Goal: Task Accomplishment & Management: Use online tool/utility

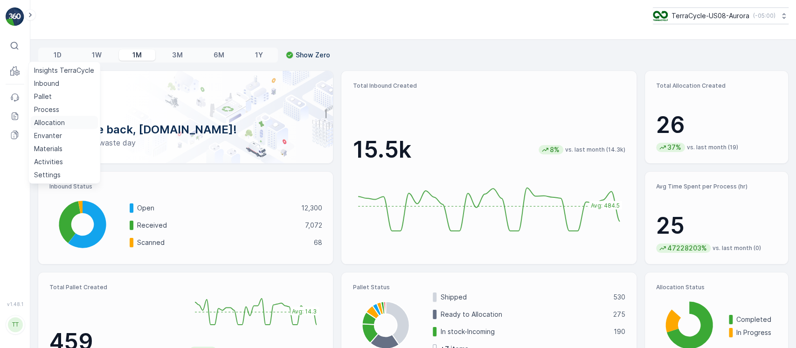
click at [53, 118] on p "Allocation" at bounding box center [49, 122] width 31 height 9
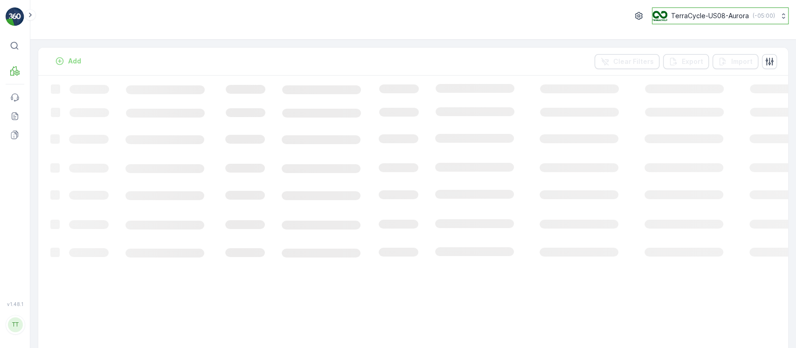
click at [712, 16] on p "TerraCycle-US08-Aurora" at bounding box center [710, 15] width 78 height 9
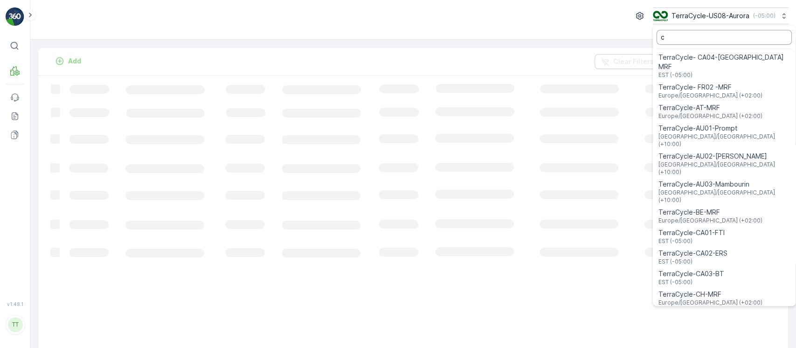
click at [683, 39] on input "c" at bounding box center [724, 37] width 135 height 15
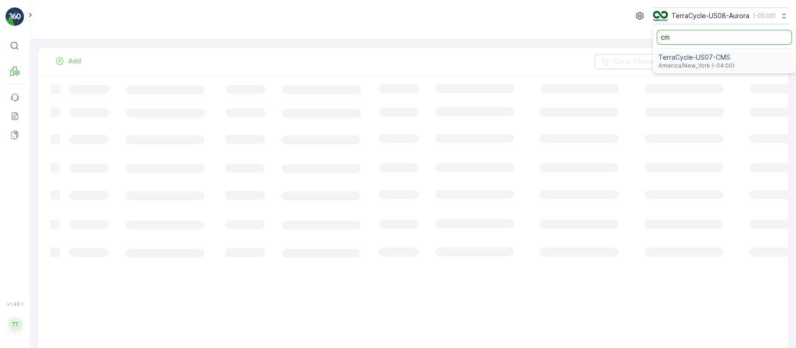
type input "cm"
click at [694, 59] on span "TerraCycle-US07-CMS" at bounding box center [697, 57] width 76 height 9
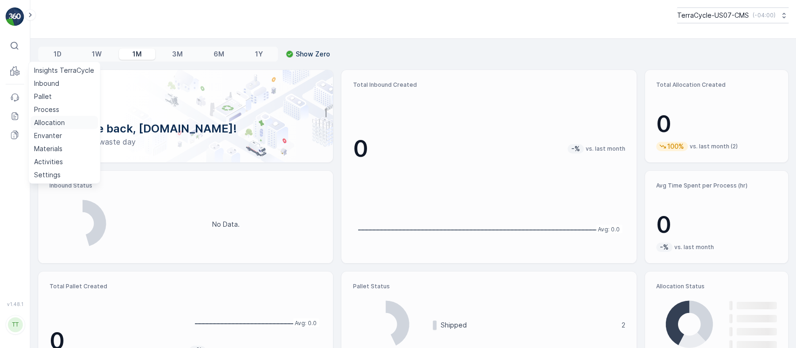
click at [52, 119] on p "Allocation" at bounding box center [49, 122] width 31 height 9
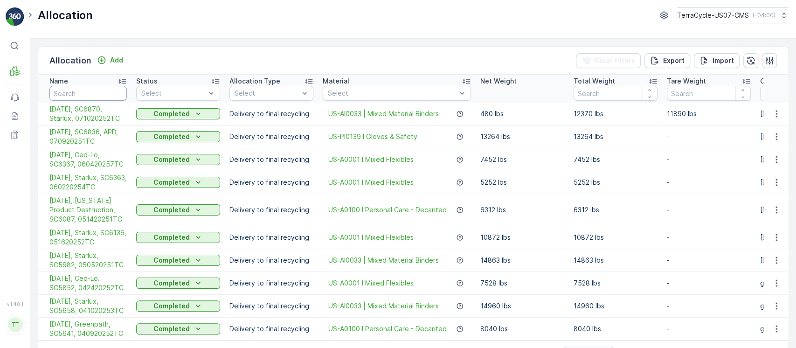
click at [106, 91] on input "text" at bounding box center [87, 93] width 77 height 15
paste input "[DATE], SC6836, APD, 070920251TC"
type input "[DATE], SC6836, APD, 070920251TC"
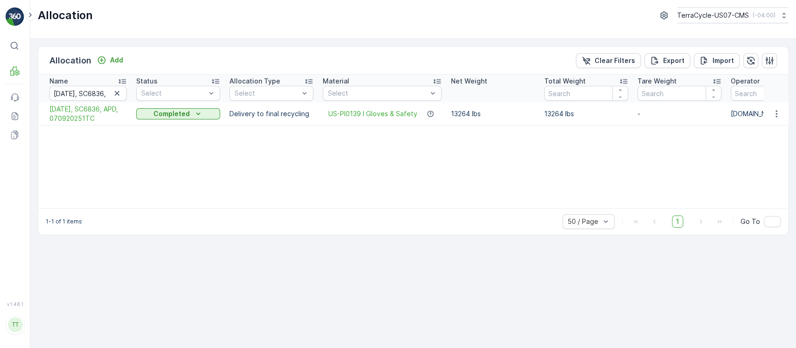
click at [447, 112] on td "13264 lbs" at bounding box center [493, 114] width 93 height 23
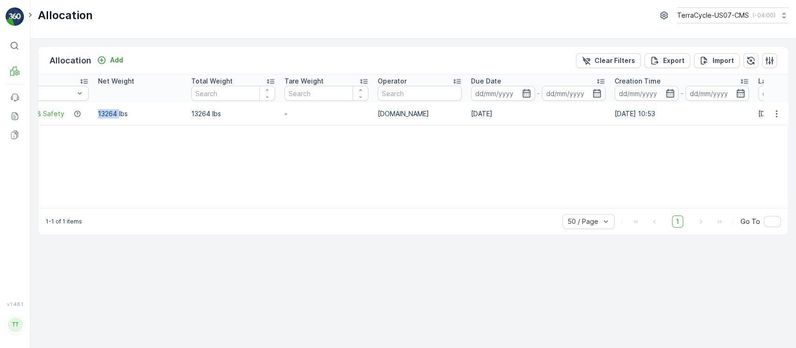
scroll to position [0, 353]
drag, startPoint x: 583, startPoint y: 110, endPoint x: 453, endPoint y: 114, distance: 130.2
click at [455, 114] on tr "[DATE], SC6836, APD, 070920251TC Completed Delivery to final recycling US-PI013…" at bounding box center [350, 114] width 1331 height 23
click at [473, 118] on td "[DATE]" at bounding box center [539, 114] width 144 height 23
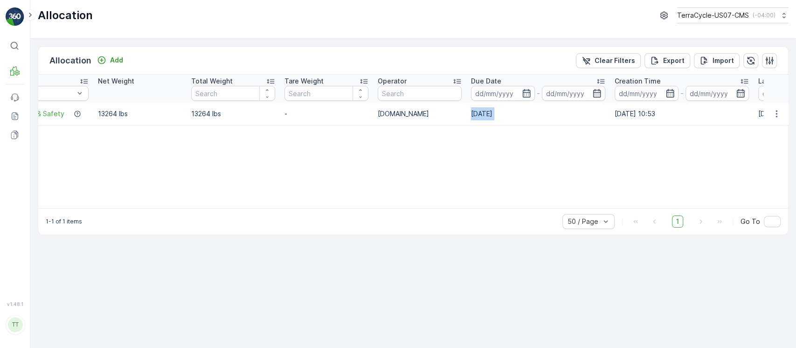
click at [473, 118] on td "[DATE]" at bounding box center [539, 114] width 144 height 23
click at [202, 119] on td "13264 lbs" at bounding box center [233, 114] width 93 height 23
click at [199, 118] on td "13264 lbs" at bounding box center [233, 114] width 93 height 23
copy p "13264"
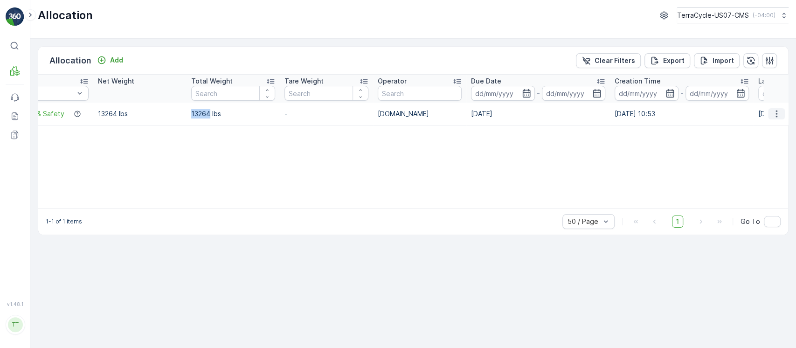
click at [775, 117] on icon "button" at bounding box center [776, 113] width 9 height 9
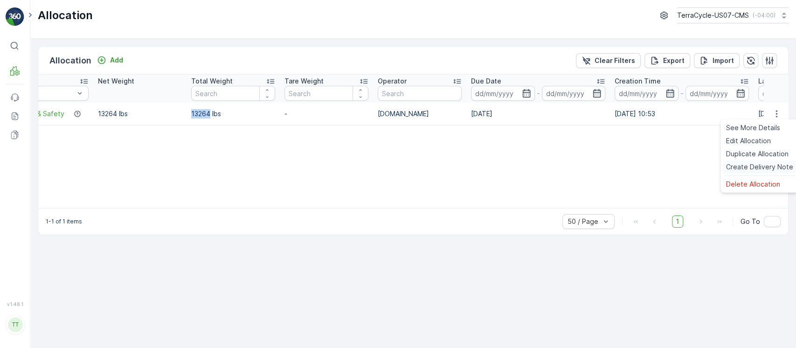
click at [761, 166] on span "Create Delivery Note" at bounding box center [759, 166] width 67 height 9
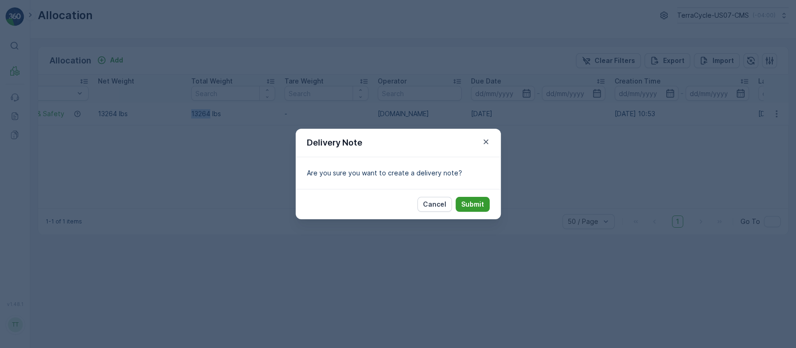
click at [485, 200] on button "Submit" at bounding box center [473, 204] width 34 height 15
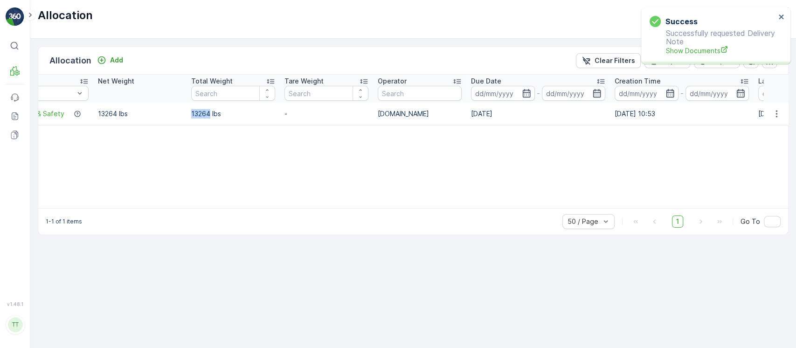
scroll to position [0, 0]
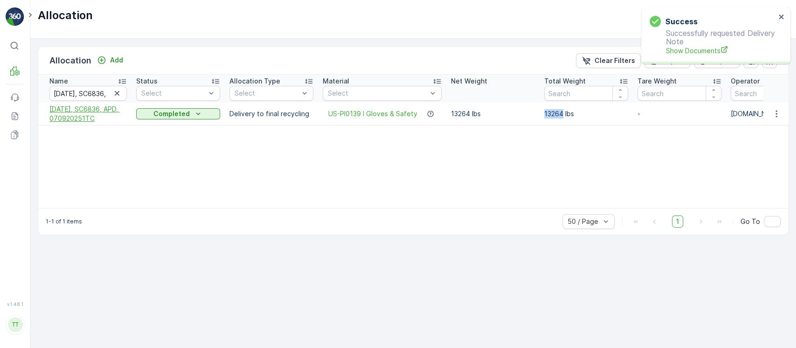
click at [98, 113] on span "[DATE], SC6836, APD, 070920251TC" at bounding box center [87, 114] width 77 height 19
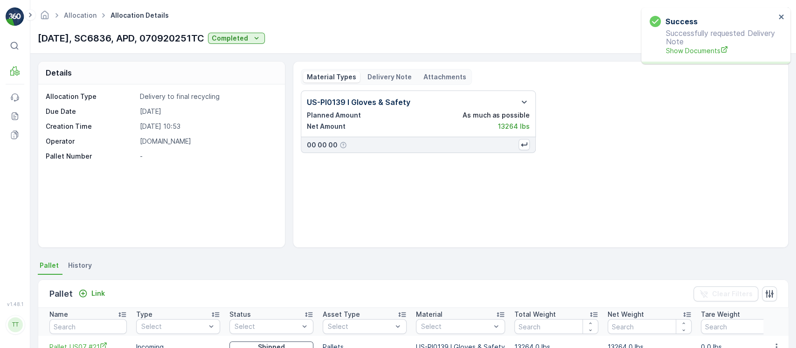
click at [391, 78] on p "Delivery Note" at bounding box center [390, 76] width 44 height 9
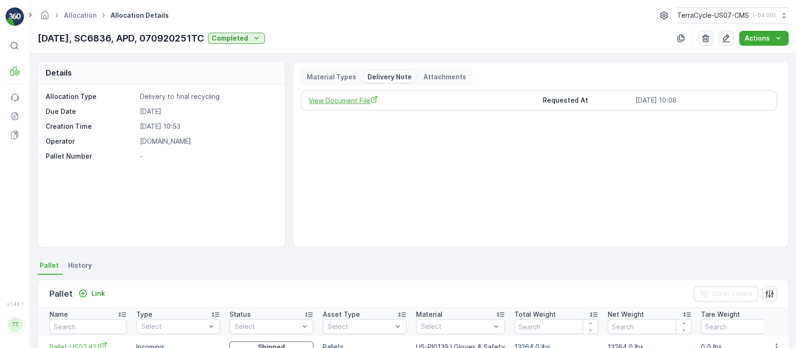
click at [358, 99] on span "View Document File" at bounding box center [422, 101] width 226 height 10
